Goal: Information Seeking & Learning: Learn about a topic

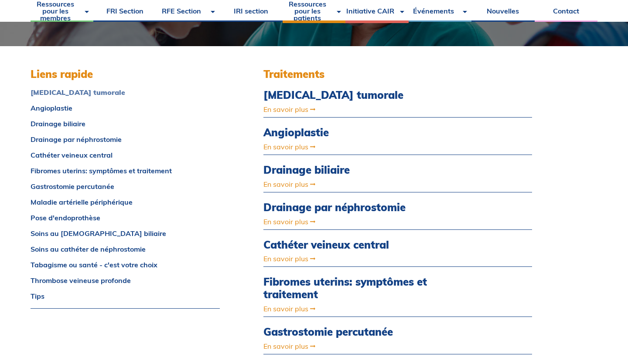
scroll to position [200, 0]
click at [71, 124] on link "Drainage biliaire" at bounding box center [125, 123] width 189 height 7
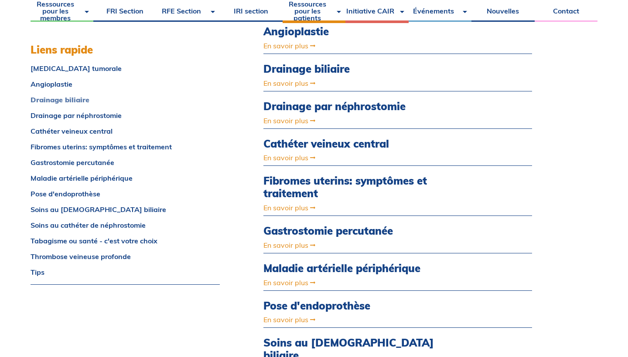
scroll to position [319, 0]
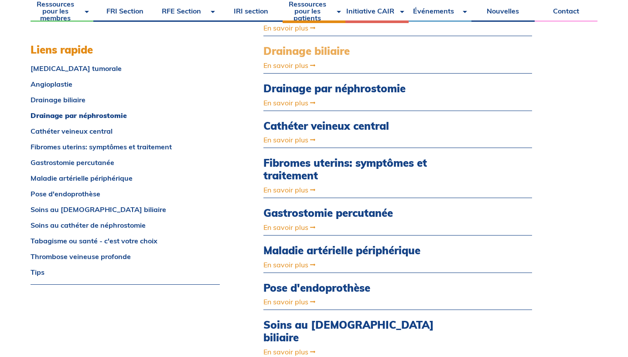
click at [327, 49] on link "Drainage biliaire" at bounding box center [357, 51] width 188 height 13
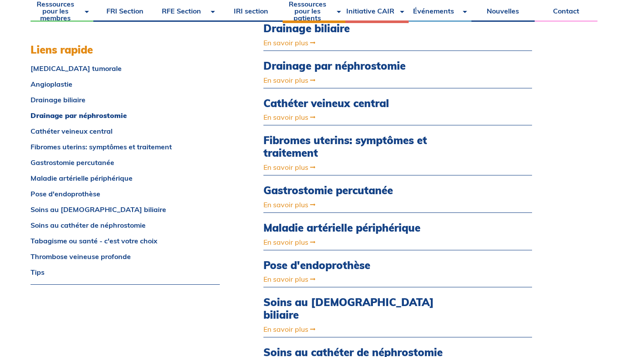
scroll to position [344, 0]
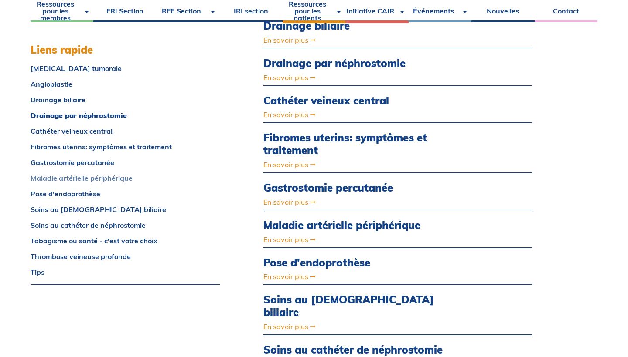
click at [113, 178] on link "Maladie artérielle périphérique" at bounding box center [125, 178] width 189 height 7
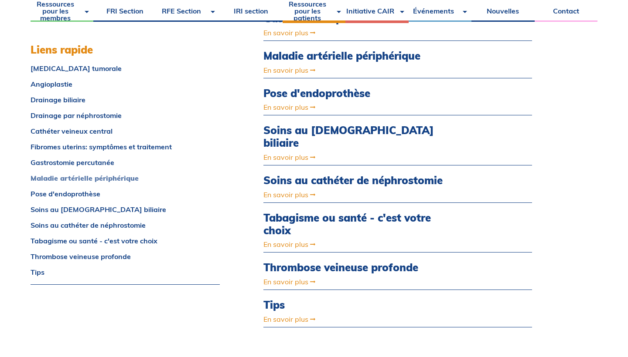
scroll to position [516, 0]
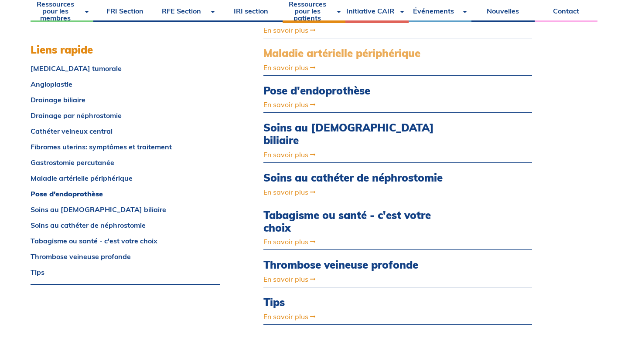
click at [331, 48] on link "Maladie artérielle périphérique" at bounding box center [357, 53] width 188 height 13
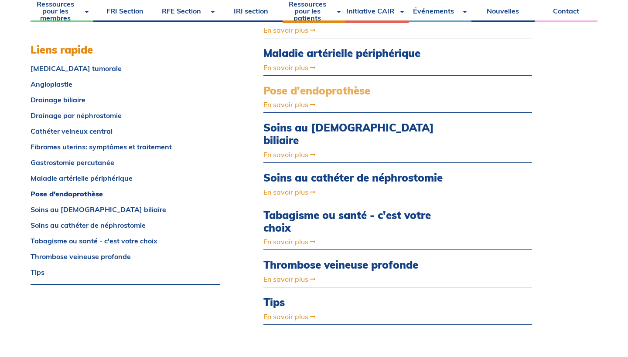
click at [314, 90] on link "Pose d'endoprothèse" at bounding box center [357, 91] width 188 height 13
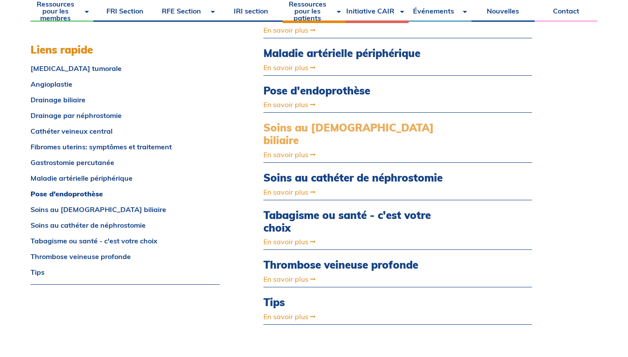
click at [306, 122] on link "Soins au [DEMOGRAPHIC_DATA] biliaire" at bounding box center [357, 134] width 188 height 25
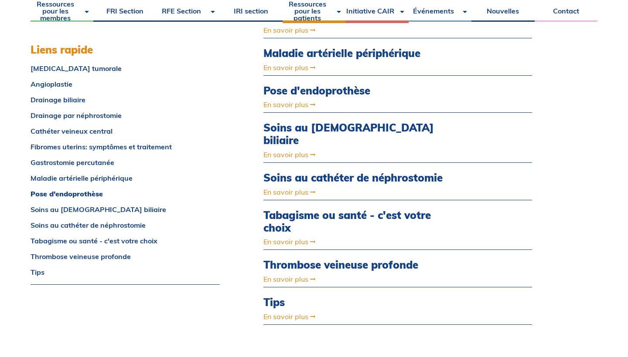
click at [235, 197] on div "Liens rapide Ablation tumorale Angioplastie Drainage biliaire Drainage par néph…" at bounding box center [314, 143] width 567 height 827
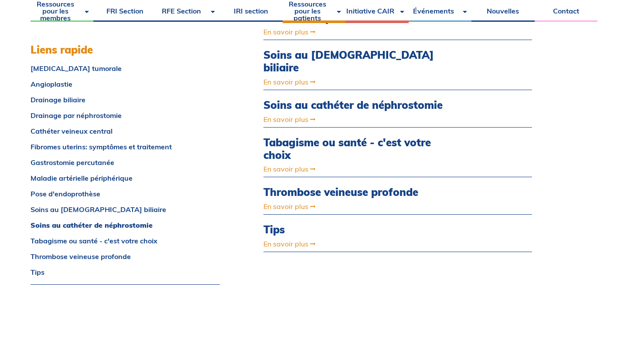
scroll to position [589, 0]
click at [272, 223] on link "Tips" at bounding box center [357, 229] width 188 height 13
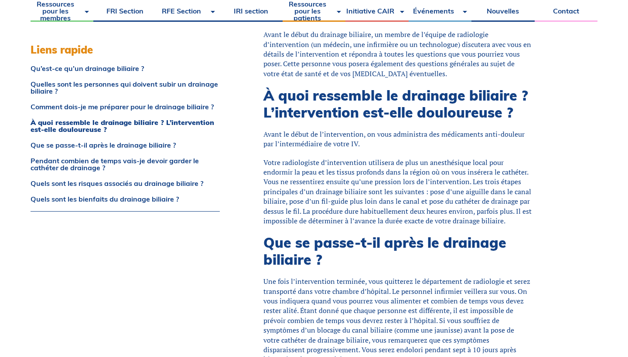
scroll to position [843, 0]
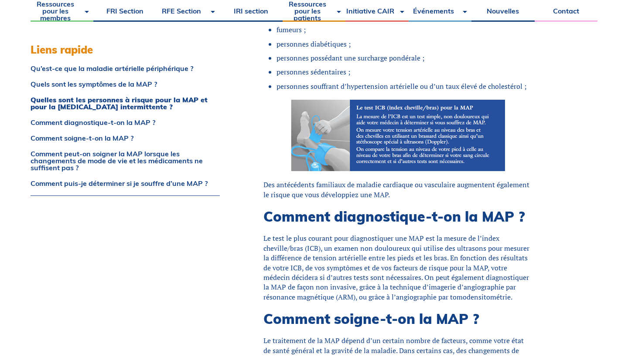
scroll to position [896, 0]
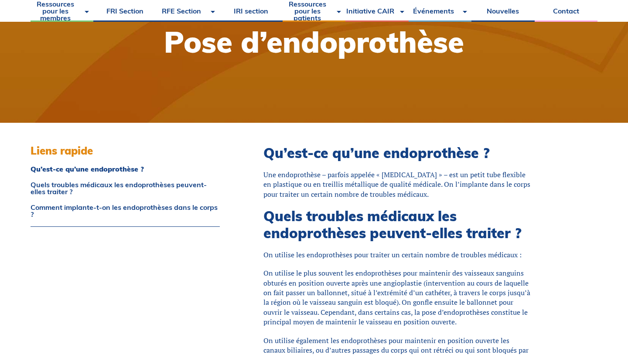
scroll to position [107, 0]
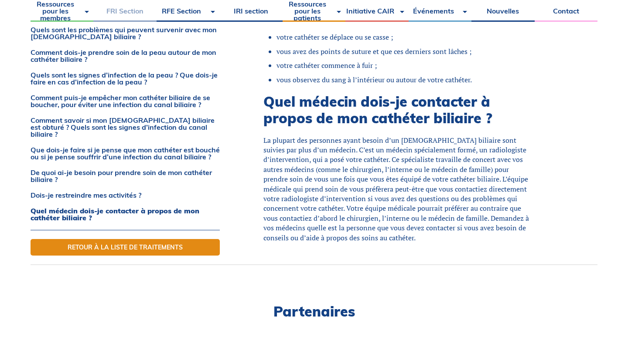
scroll to position [1752, 0]
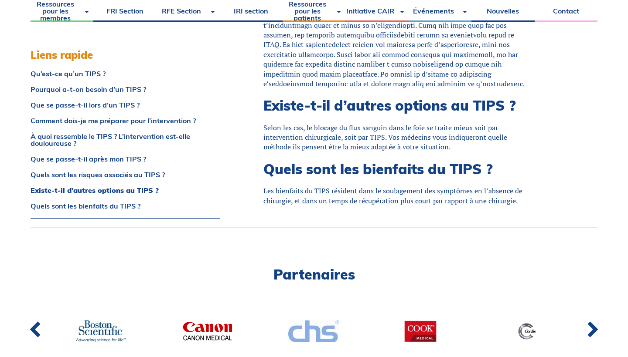
scroll to position [1095, 0]
